Goal: Information Seeking & Learning: Learn about a topic

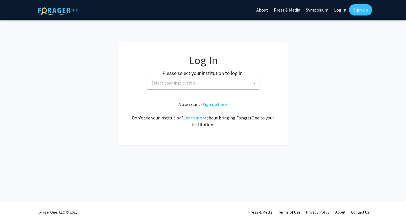
select select
click at [201, 80] on span "Select your institution" at bounding box center [204, 83] width 110 height 12
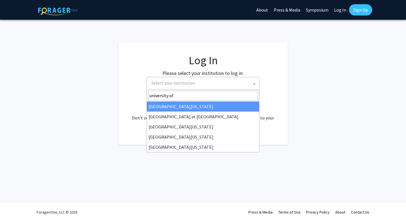
type input "university of m"
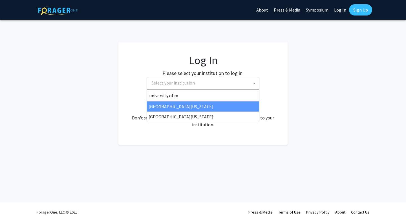
select select "31"
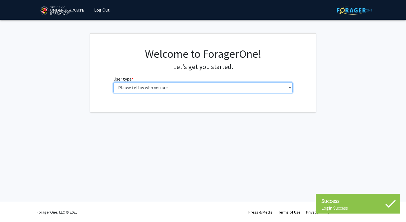
click at [228, 87] on select "Please tell us who you are Undergraduate Student Master's Student Doctoral Cand…" at bounding box center [202, 87] width 179 height 11
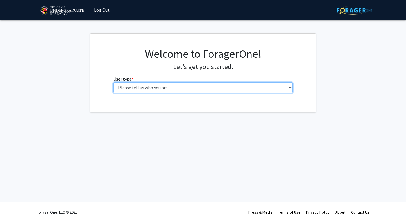
select select "1: undergrad"
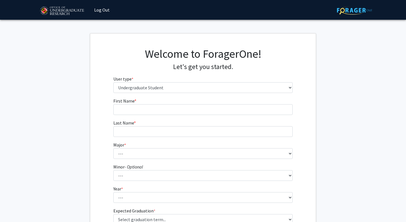
click at [199, 102] on fg-input "First Name * required" at bounding box center [202, 105] width 179 height 17
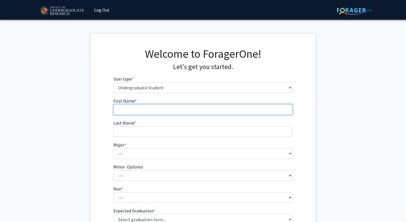
click at [200, 105] on input "First Name * required" at bounding box center [202, 109] width 179 height 11
type input "[PERSON_NAME]"
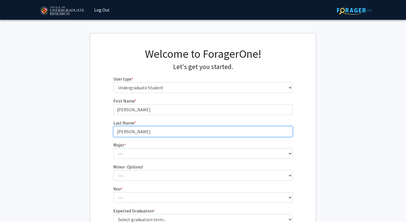
type input "[PERSON_NAME]"
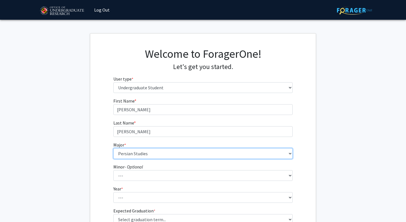
select select "83: 2384"
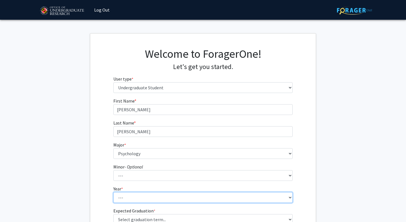
click at [162, 199] on select "--- First-year Sophomore Junior Senior Postbaccalaureate Certificate" at bounding box center [202, 197] width 179 height 11
select select "4: senior"
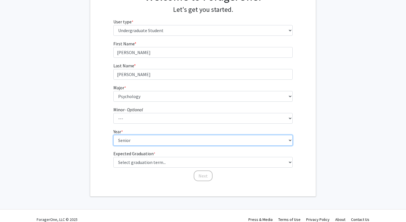
scroll to position [65, 0]
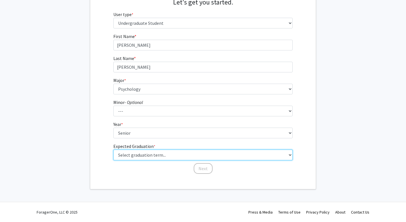
click at [181, 159] on select "Select graduation term... Spring 2025 Summer 2025 Fall 2025 Winter 2025 Spring …" at bounding box center [202, 155] width 179 height 11
select select "7: fall_2026"
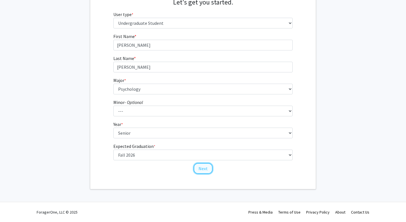
click at [198, 169] on button "Next" at bounding box center [203, 168] width 19 height 11
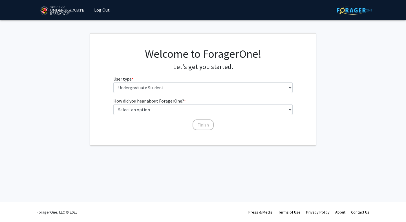
scroll to position [0, 0]
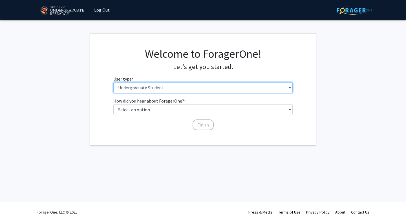
click at [182, 90] on select "Please tell us who you are Undergraduate Student Master's Student Doctoral Cand…" at bounding box center [202, 87] width 179 height 11
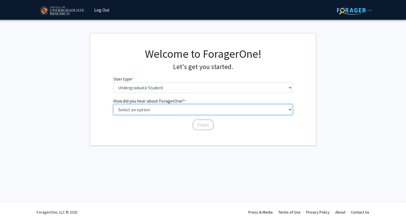
click at [182, 110] on select "Select an option Peer/student recommendation Faculty/staff recommendation Unive…" at bounding box center [202, 109] width 179 height 11
select select "3: university_website"
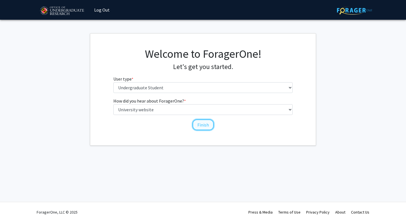
click at [197, 123] on button "Finish" at bounding box center [202, 124] width 21 height 11
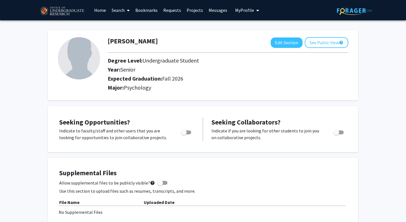
click at [105, 11] on link "Home" at bounding box center [99, 10] width 17 height 20
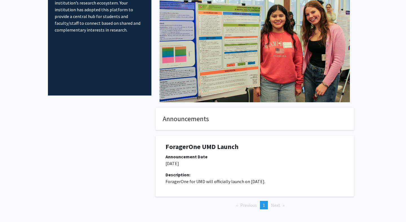
scroll to position [74, 0]
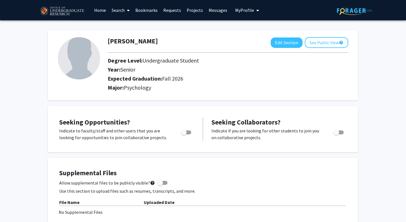
click at [129, 8] on icon at bounding box center [128, 10] width 3 height 5
click at [118, 9] on link "Search" at bounding box center [121, 10] width 24 height 20
click at [191, 11] on link "Projects" at bounding box center [195, 10] width 22 height 20
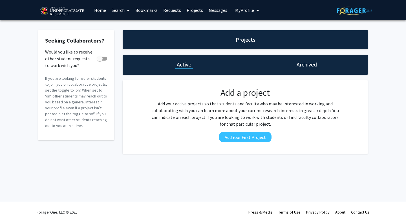
click at [120, 16] on link "Search" at bounding box center [121, 10] width 24 height 20
click at [124, 23] on span "Faculty/Staff" at bounding box center [129, 25] width 41 height 11
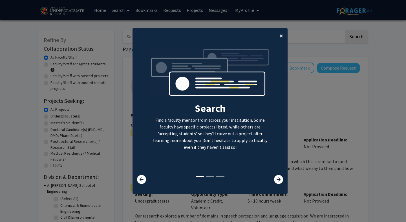
click at [282, 35] on span "×" at bounding box center [281, 35] width 4 height 9
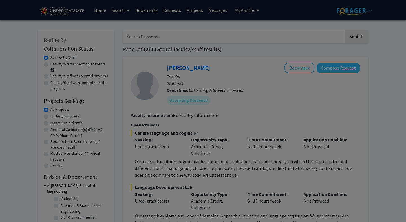
click at [281, 34] on div "Search Find a faculty mentor from across your institution. Some faculty have sp…" at bounding box center [210, 60] width 154 height 127
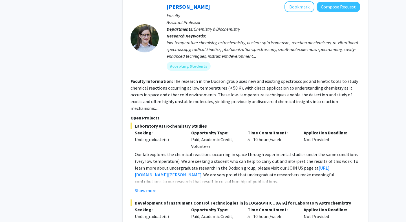
scroll to position [482, 0]
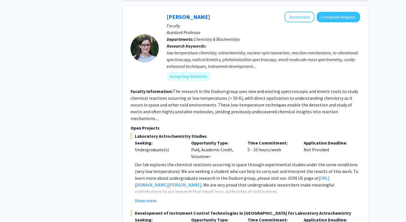
click at [274, 94] on section "Faculty Information: The research in the [PERSON_NAME] group uses new and exist…" at bounding box center [244, 105] width 229 height 34
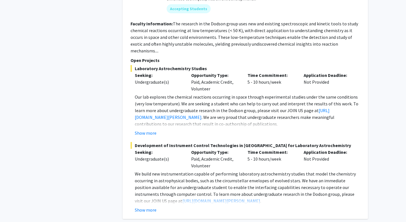
scroll to position [579, 0]
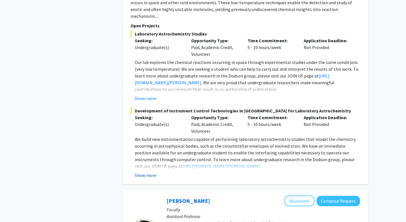
click at [154, 172] on button "Show more" at bounding box center [146, 175] width 22 height 7
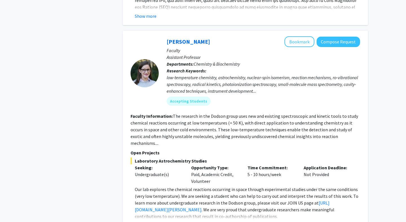
scroll to position [413, 0]
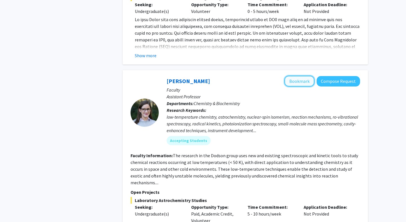
click at [301, 78] on button "Bookmark" at bounding box center [299, 81] width 30 height 11
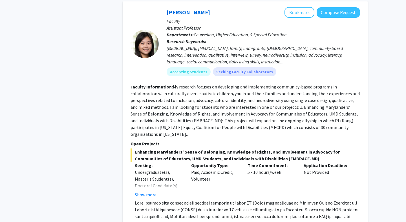
scroll to position [846, 0]
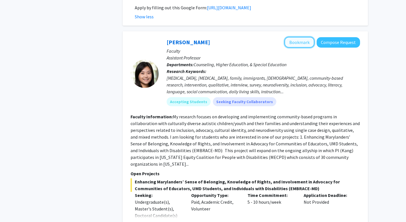
click at [314, 41] on button "Bookmark" at bounding box center [299, 42] width 30 height 11
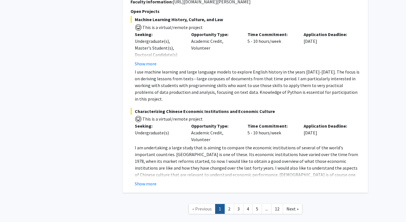
scroll to position [2795, 0]
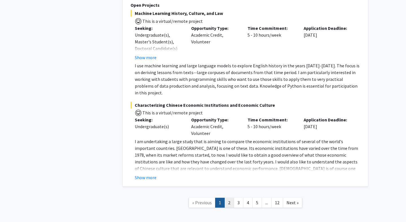
click at [232, 198] on link "2" at bounding box center [229, 203] width 10 height 10
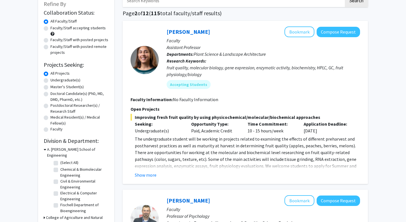
scroll to position [49, 0]
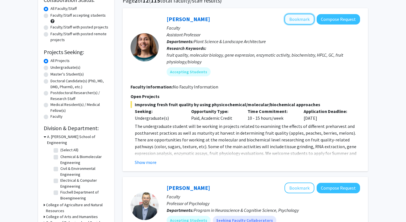
click at [295, 15] on button "Bookmark" at bounding box center [299, 19] width 30 height 11
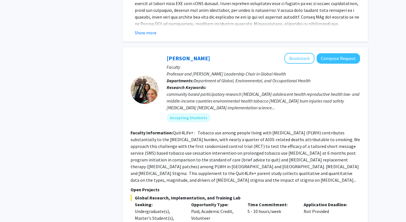
scroll to position [609, 0]
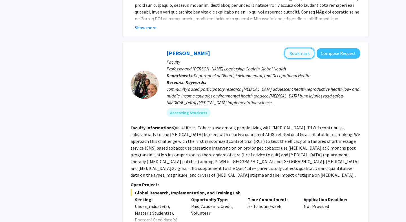
click at [290, 48] on button "Bookmark" at bounding box center [299, 53] width 30 height 11
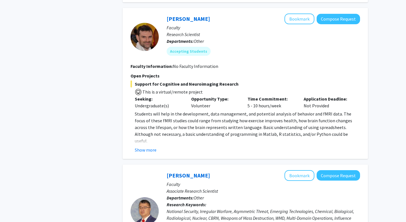
scroll to position [873, 0]
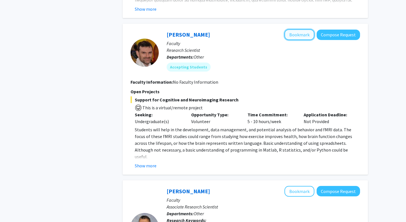
click at [308, 29] on button "Bookmark" at bounding box center [299, 34] width 30 height 11
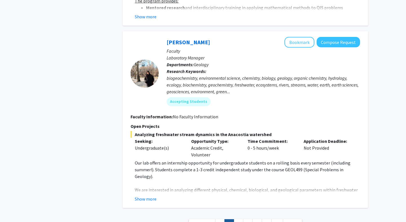
scroll to position [1907, 0]
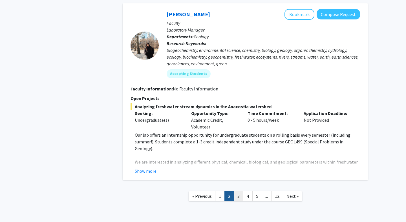
click at [238, 191] on link "3" at bounding box center [239, 196] width 10 height 10
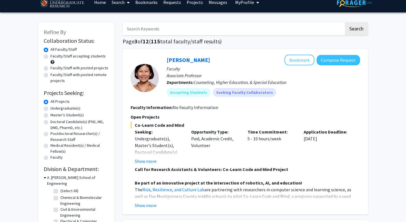
scroll to position [9, 0]
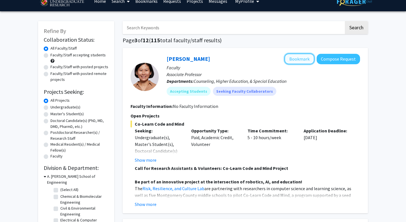
click at [293, 59] on button "Bookmark" at bounding box center [299, 59] width 30 height 11
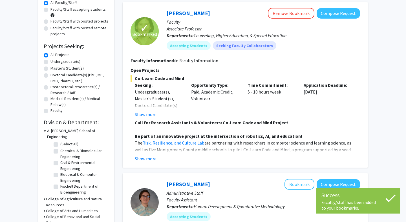
scroll to position [55, 0]
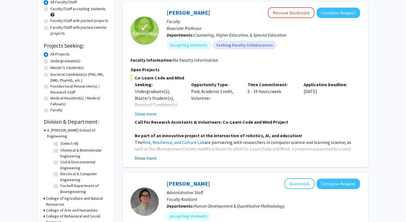
click at [154, 158] on button "Show more" at bounding box center [146, 158] width 22 height 7
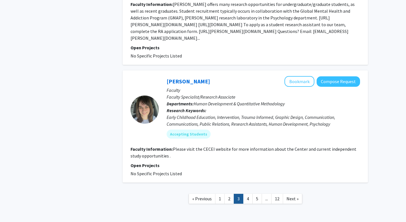
scroll to position [1639, 0]
